Goal: Information Seeking & Learning: Check status

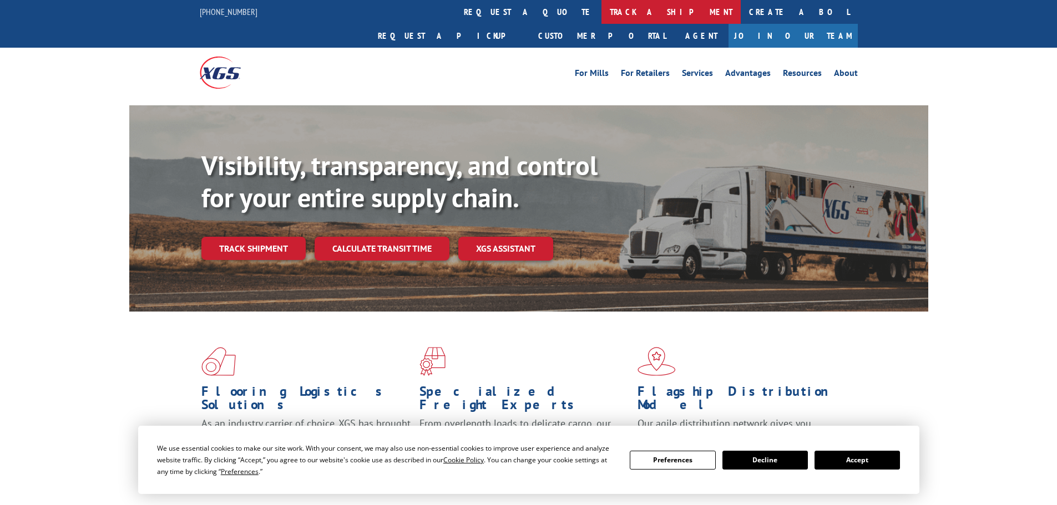
click at [601, 13] on link "track a shipment" at bounding box center [670, 12] width 139 height 24
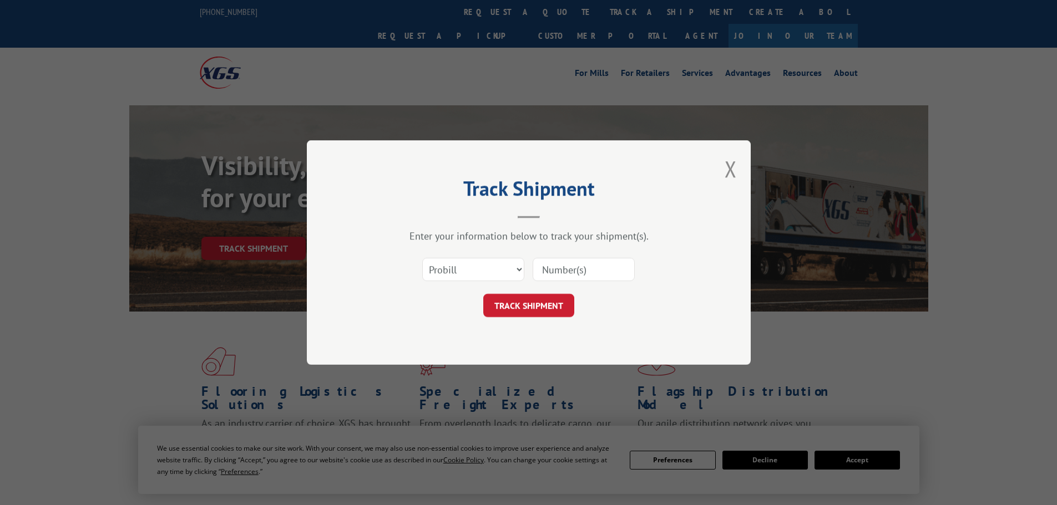
click at [570, 272] on input at bounding box center [583, 269] width 102 height 23
click at [476, 273] on select "Select category... Probill BOL PO" at bounding box center [473, 269] width 102 height 23
click at [422, 258] on select "Select category... Probill BOL PO" at bounding box center [473, 269] width 102 height 23
click at [475, 274] on select "Select category... Probill BOL PO" at bounding box center [473, 269] width 102 height 23
select select "probill"
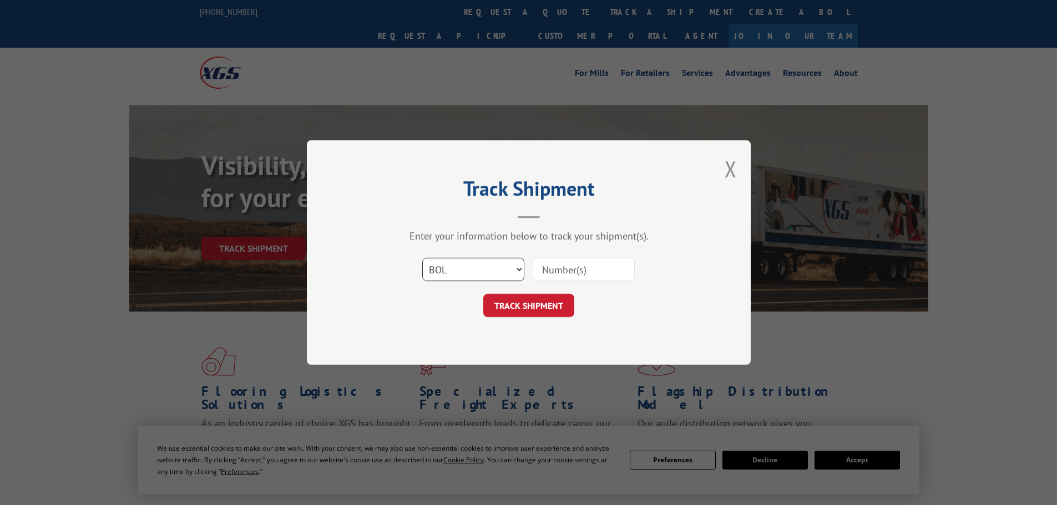
click at [422, 258] on select "Select category... Probill BOL PO" at bounding box center [473, 269] width 102 height 23
click at [555, 274] on input at bounding box center [583, 269] width 102 height 23
type input "17051414"
click button "TRACK SHIPMENT" at bounding box center [528, 305] width 91 height 23
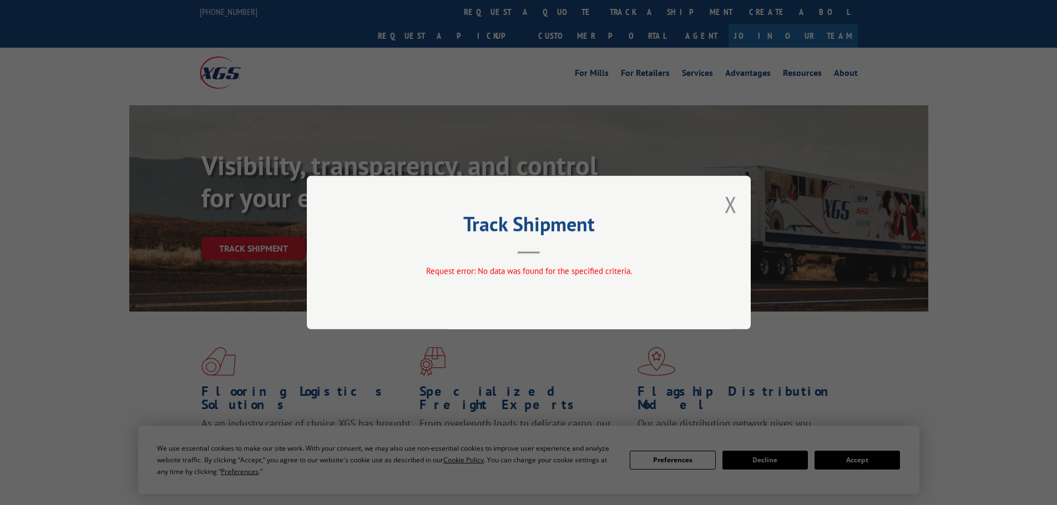
click at [732, 205] on button "Close modal" at bounding box center [730, 204] width 12 height 29
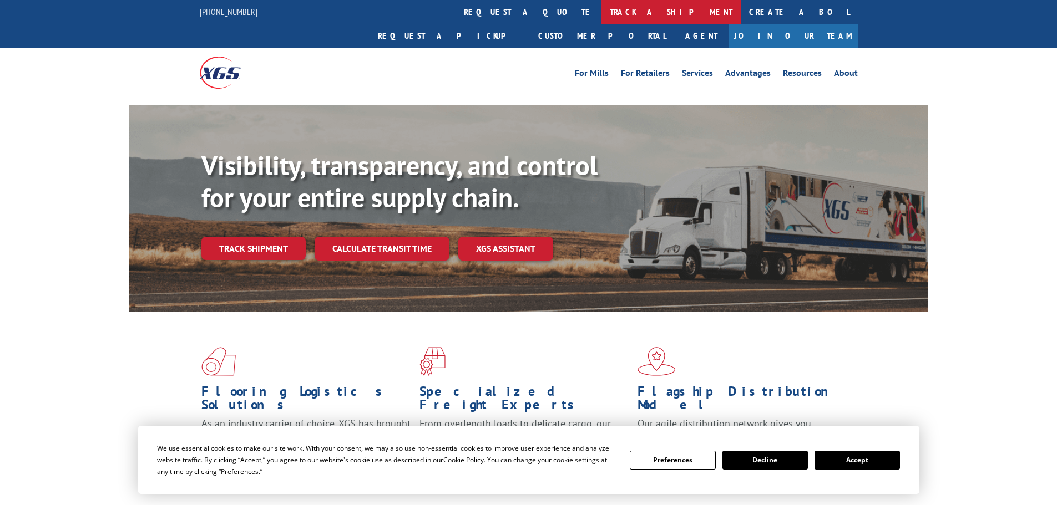
click at [601, 12] on link "track a shipment" at bounding box center [670, 12] width 139 height 24
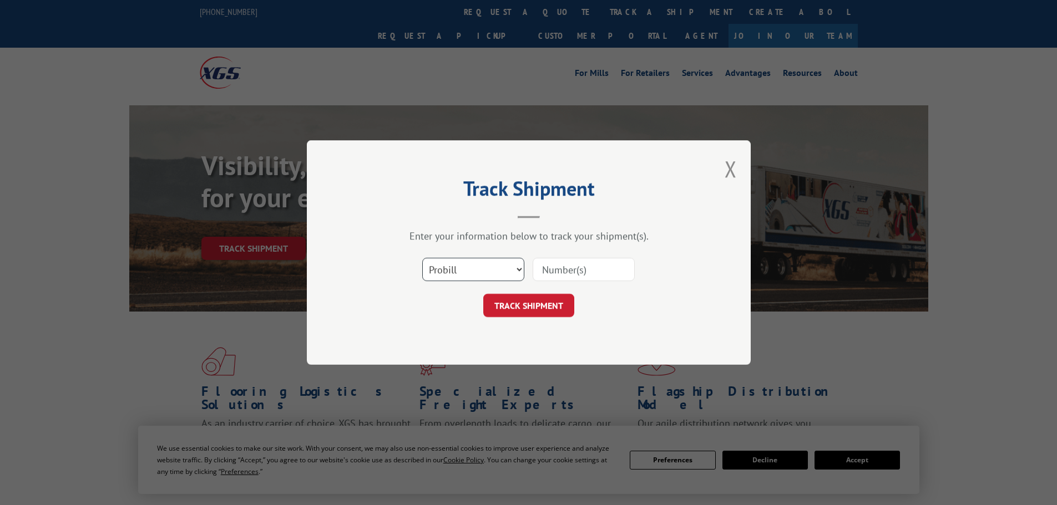
click at [471, 271] on select "Select category... Probill BOL PO" at bounding box center [473, 269] width 102 height 23
select select "bol"
click at [422, 258] on select "Select category... Probill BOL PO" at bounding box center [473, 269] width 102 height 23
click at [593, 268] on input at bounding box center [583, 269] width 102 height 23
type input "5415465"
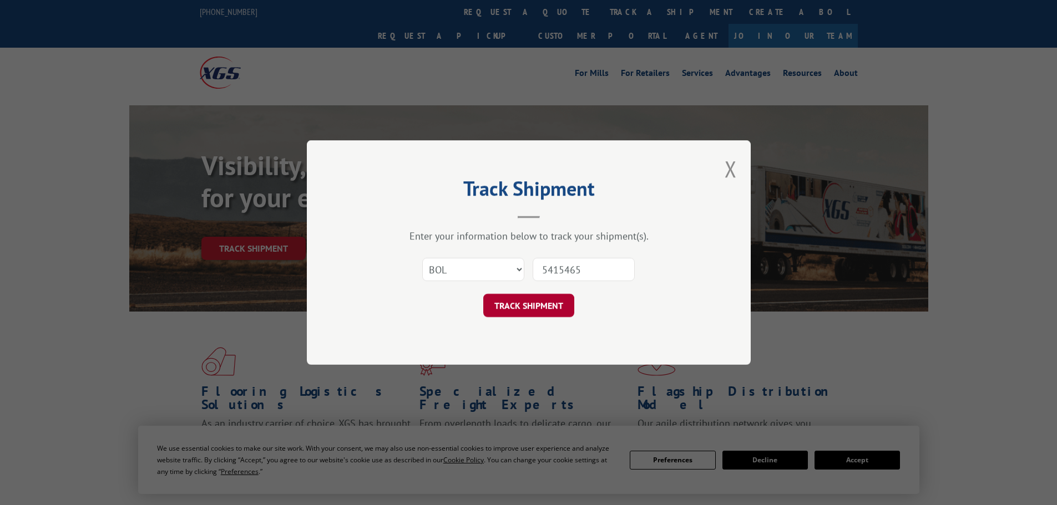
click at [548, 304] on button "TRACK SHIPMENT" at bounding box center [528, 305] width 91 height 23
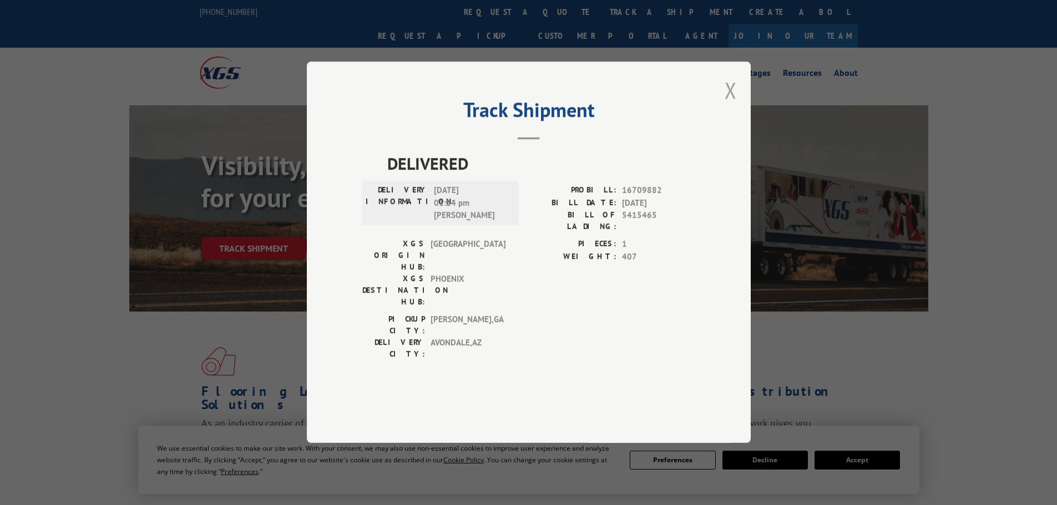
click at [734, 105] on button "Close modal" at bounding box center [730, 89] width 12 height 29
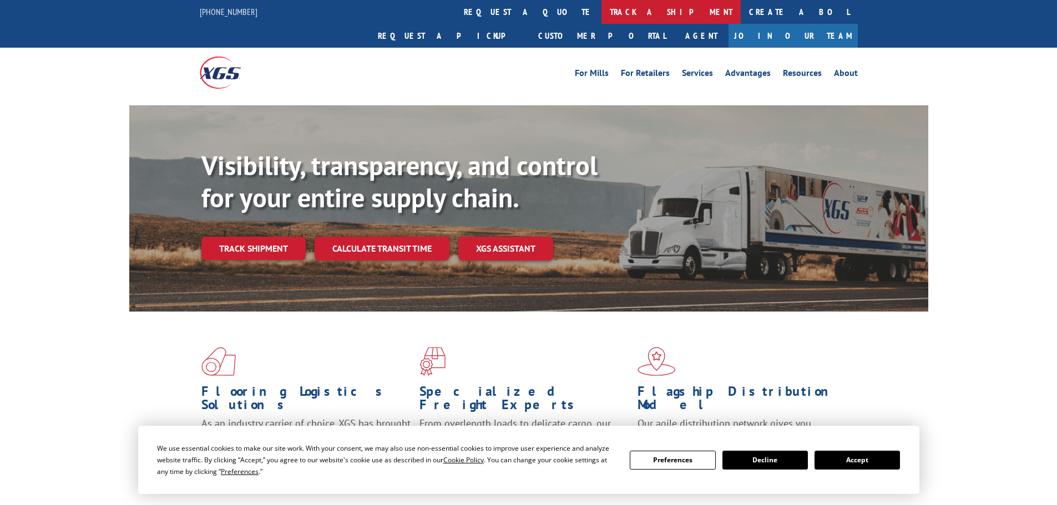
click at [601, 17] on link "track a shipment" at bounding box center [670, 12] width 139 height 24
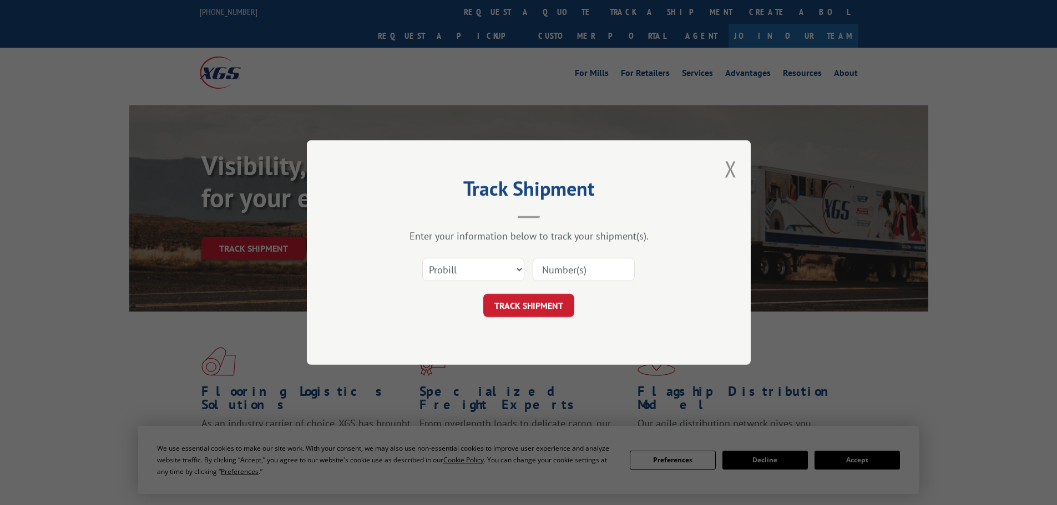
click at [577, 272] on input at bounding box center [583, 269] width 102 height 23
click at [576, 264] on input at bounding box center [583, 269] width 102 height 23
paste input "81319165367615"
type input "81319165367615"
click at [551, 299] on button "TRACK SHIPMENT" at bounding box center [528, 305] width 91 height 23
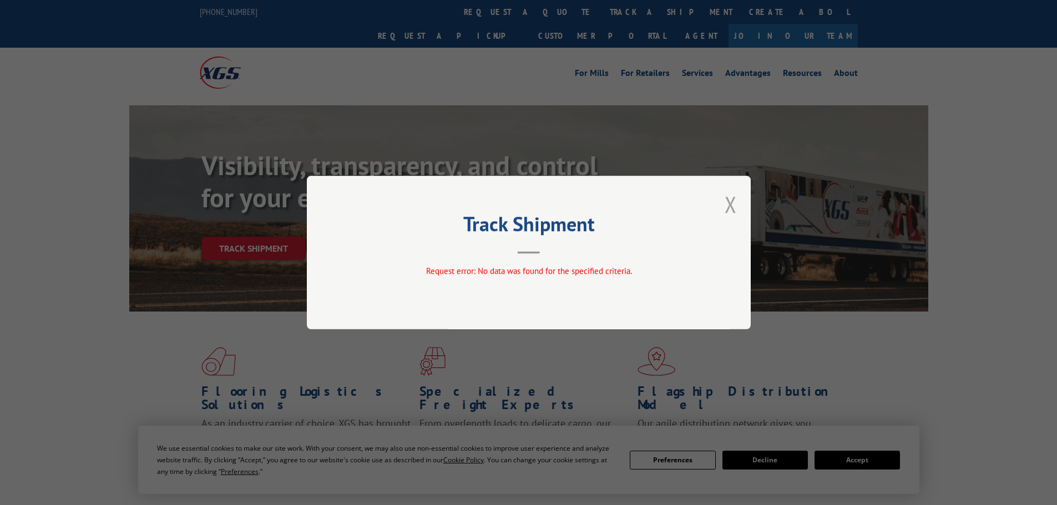
drag, startPoint x: 722, startPoint y: 210, endPoint x: 733, endPoint y: 200, distance: 14.6
click at [723, 210] on div "Track Shipment Request error: No data was found for the specified criteria." at bounding box center [529, 253] width 444 height 154
click at [738, 199] on div "Track Shipment Request error: No data was found for the specified criteria." at bounding box center [529, 253] width 444 height 154
click at [732, 216] on button "Close modal" at bounding box center [730, 204] width 12 height 29
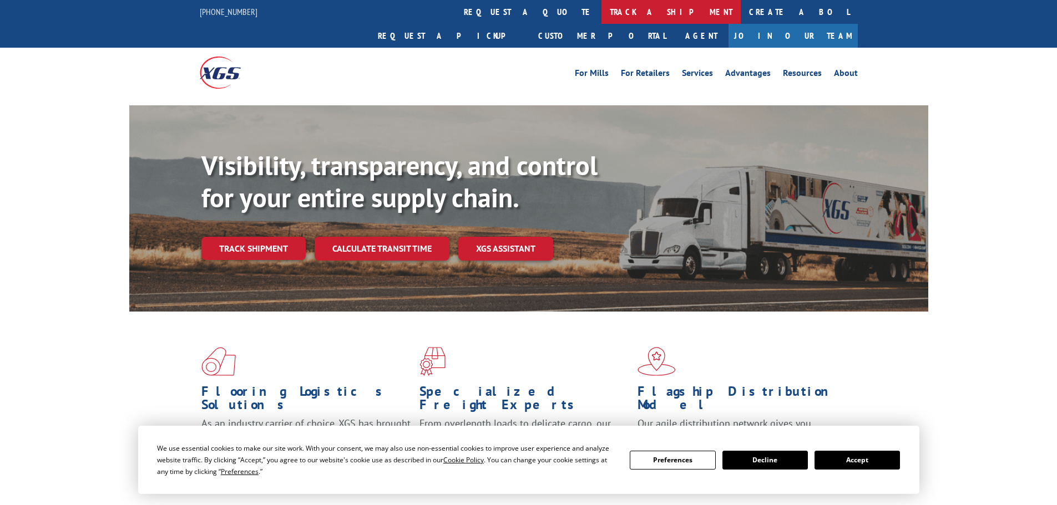
click at [601, 17] on link "track a shipment" at bounding box center [670, 12] width 139 height 24
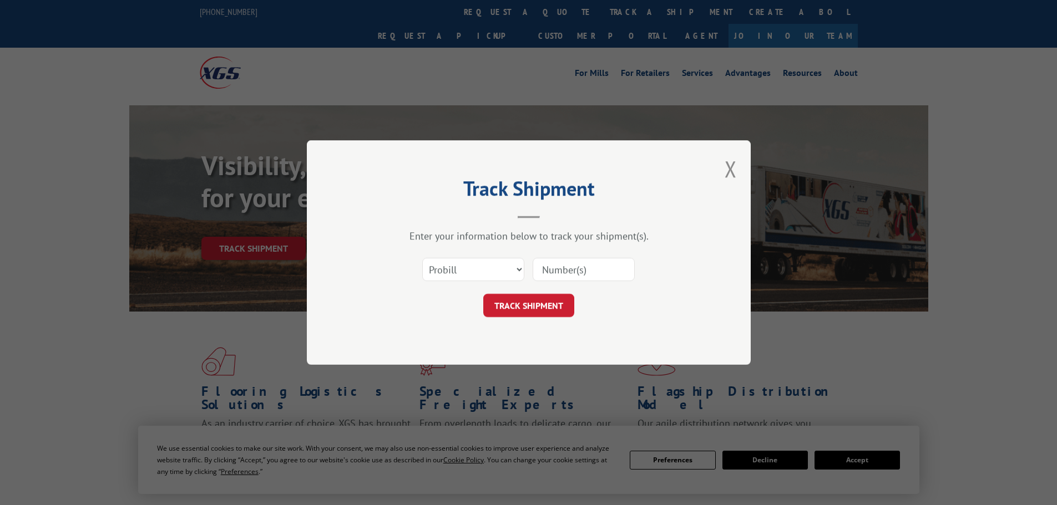
click at [571, 278] on input at bounding box center [583, 269] width 102 height 23
paste input "17051414"
type input "17051414"
click at [547, 301] on button "TRACK SHIPMENT" at bounding box center [528, 305] width 91 height 23
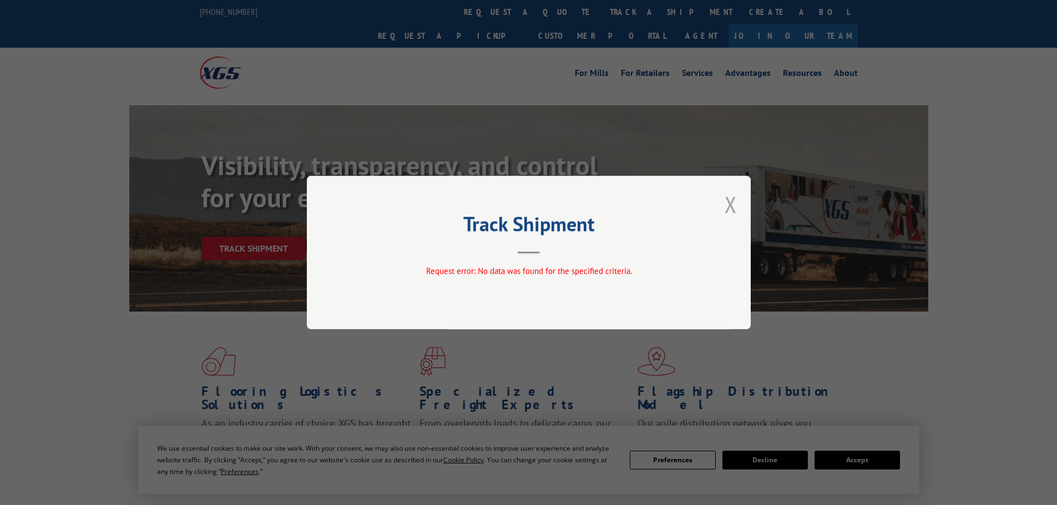
click at [729, 204] on button "Close modal" at bounding box center [730, 204] width 12 height 29
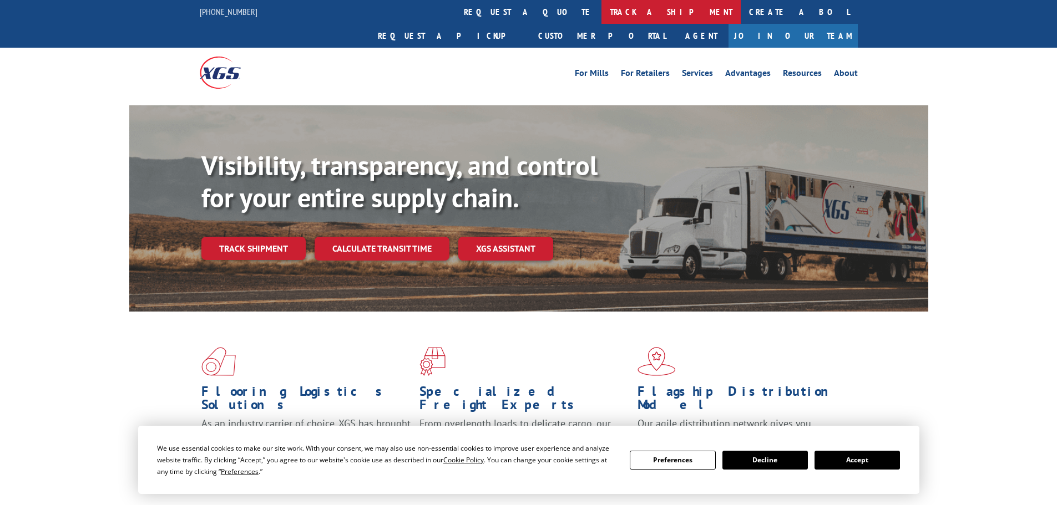
click at [601, 22] on link "track a shipment" at bounding box center [670, 12] width 139 height 24
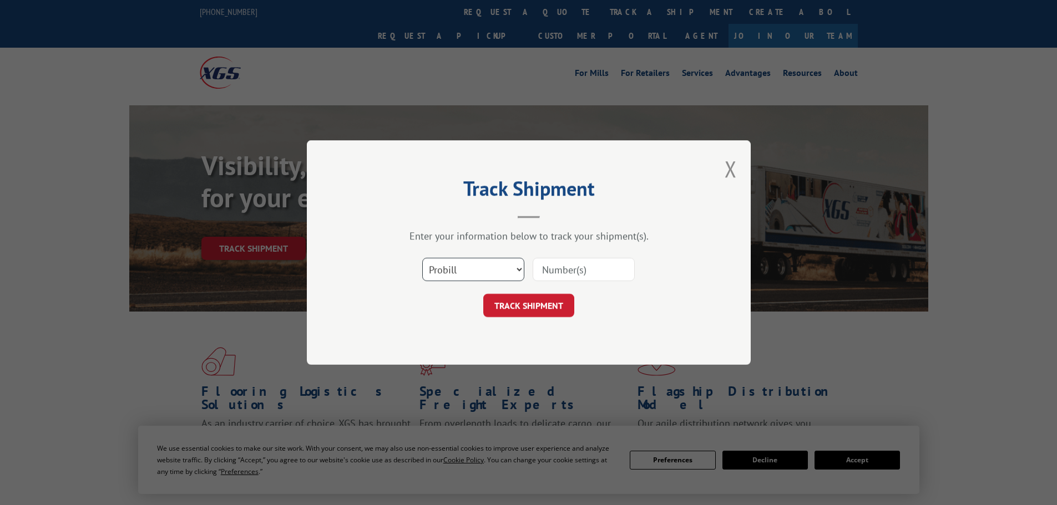
click at [471, 265] on select "Select category... Probill BOL PO" at bounding box center [473, 269] width 102 height 23
select select "po"
click at [422, 258] on select "Select category... Probill BOL PO" at bounding box center [473, 269] width 102 height 23
click at [585, 273] on input at bounding box center [583, 269] width 102 height 23
type input "294681253"
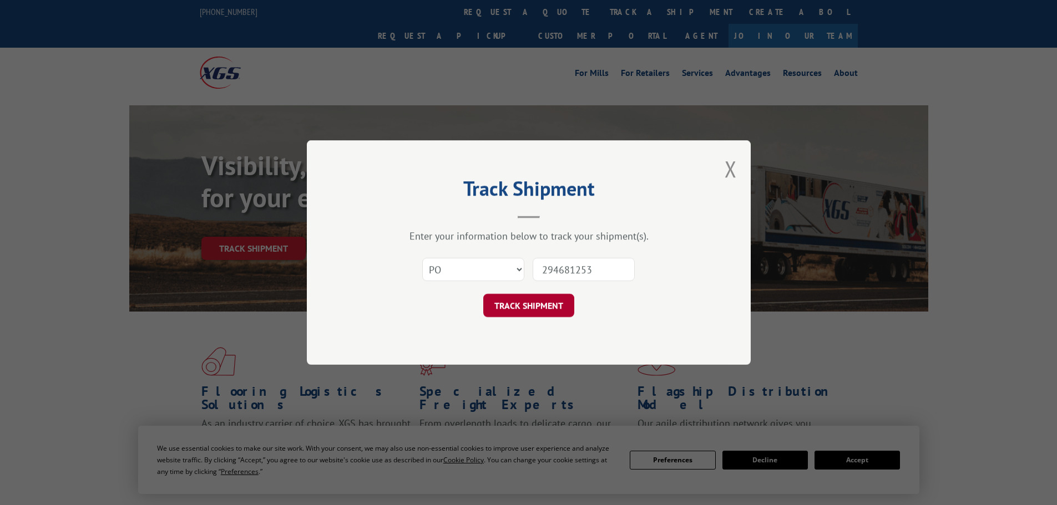
click at [500, 305] on button "TRACK SHIPMENT" at bounding box center [528, 305] width 91 height 23
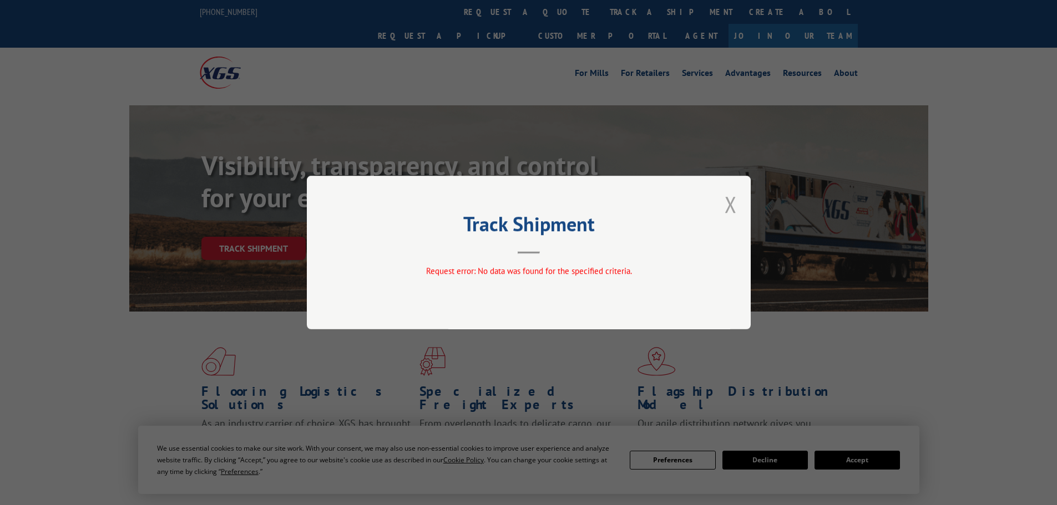
click at [733, 205] on button "Close modal" at bounding box center [730, 204] width 12 height 29
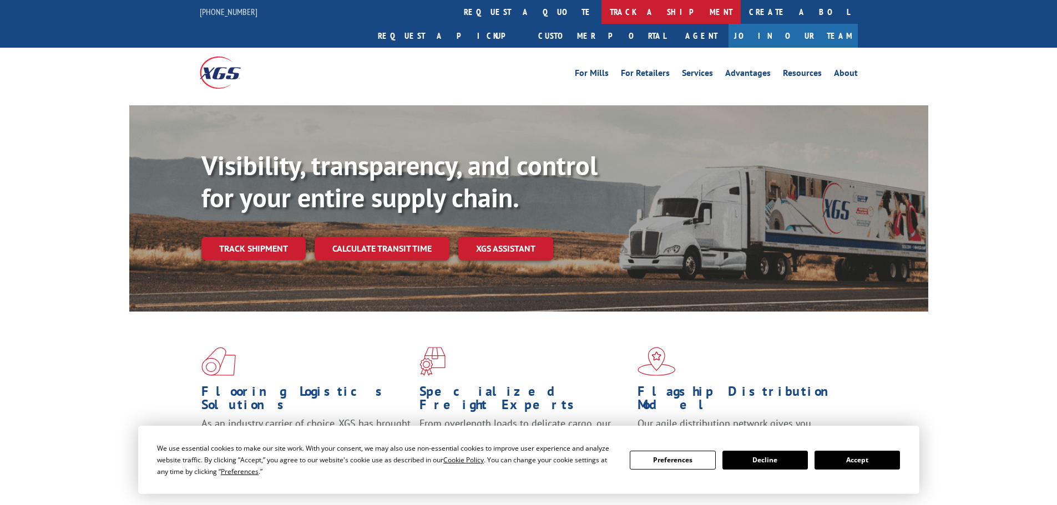
click at [601, 17] on link "track a shipment" at bounding box center [670, 12] width 139 height 24
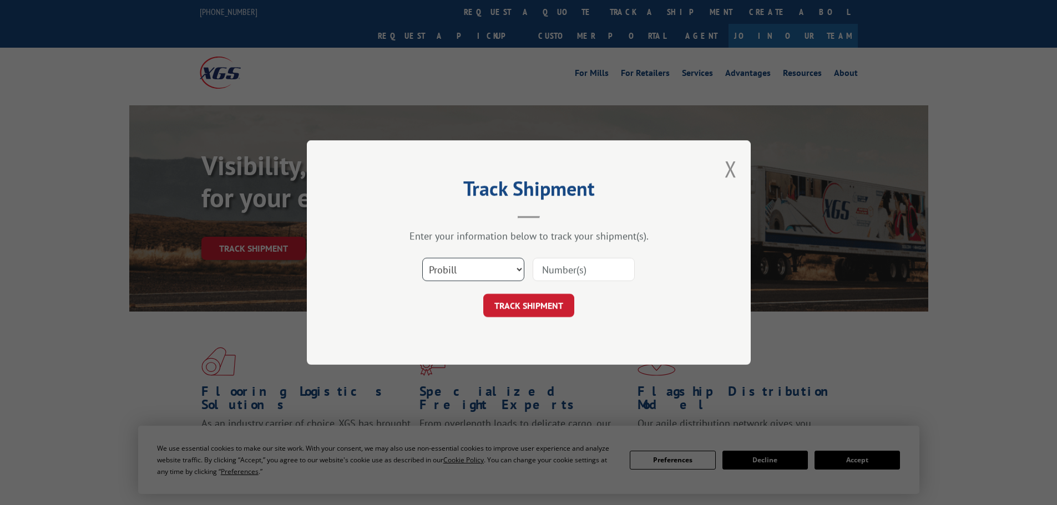
click at [509, 274] on select "Select category... Probill BOL PO" at bounding box center [473, 269] width 102 height 23
select select "bol"
click at [422, 258] on select "Select category... Probill BOL PO" at bounding box center [473, 269] width 102 height 23
click at [575, 277] on input at bounding box center [583, 269] width 102 height 23
type input "5415465"
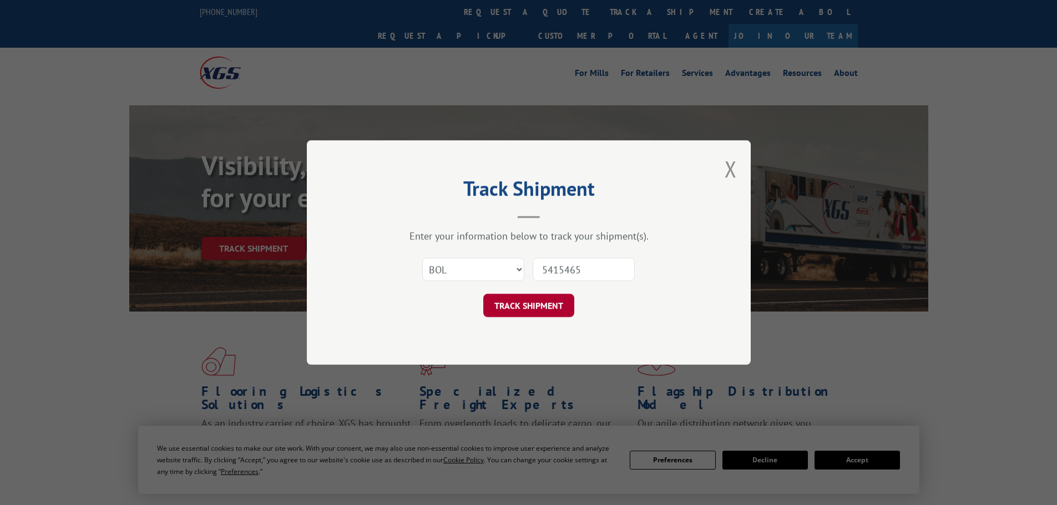
click at [510, 312] on button "TRACK SHIPMENT" at bounding box center [528, 305] width 91 height 23
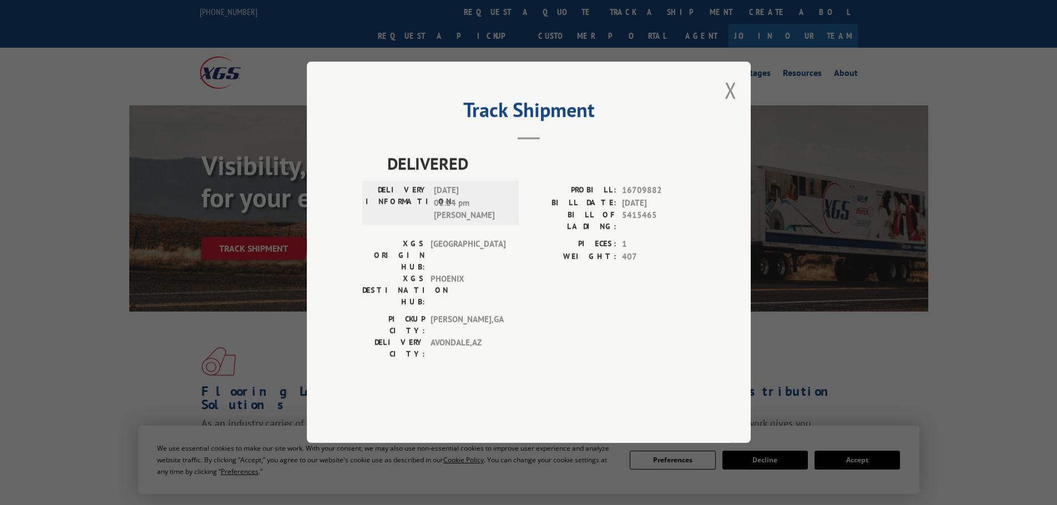
click at [638, 197] on span "16709882" at bounding box center [658, 191] width 73 height 13
click at [689, 197] on span "16709882" at bounding box center [658, 191] width 73 height 13
click at [45, 320] on div "Track Shipment DELIVERED DELIVERY INFORMATION: [DATE] 01:24 pm [PERSON_NAME]: 1…" at bounding box center [528, 252] width 1057 height 505
drag, startPoint x: 112, startPoint y: 351, endPoint x: 123, endPoint y: 353, distance: 11.4
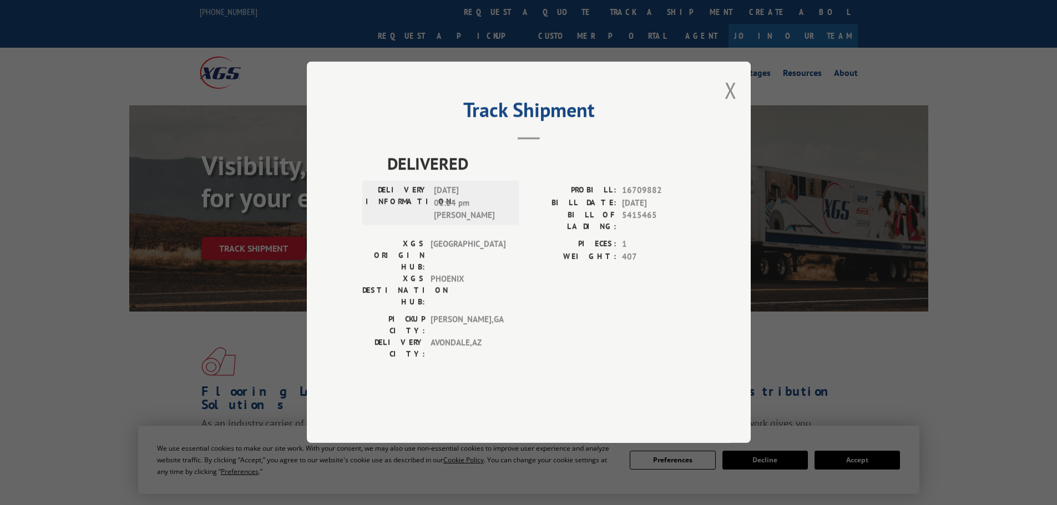
click at [123, 353] on div "Track Shipment DELIVERED DELIVERY INFORMATION: [DATE] 01:24 pm [PERSON_NAME]: 1…" at bounding box center [528, 252] width 1057 height 505
click at [628, 314] on div "PICKUP CITY: [GEOGRAPHIC_DATA] , [GEOGRAPHIC_DATA]: [GEOGRAPHIC_DATA] , [GEOGRA…" at bounding box center [528, 340] width 333 height 52
click at [740, 128] on div "Track Shipment DELIVERED DELIVERY INFORMATION: [DATE] 01:24 pm [PERSON_NAME]: 1…" at bounding box center [529, 253] width 444 height 382
click at [736, 105] on button "Close modal" at bounding box center [730, 89] width 12 height 29
